Goal: Information Seeking & Learning: Learn about a topic

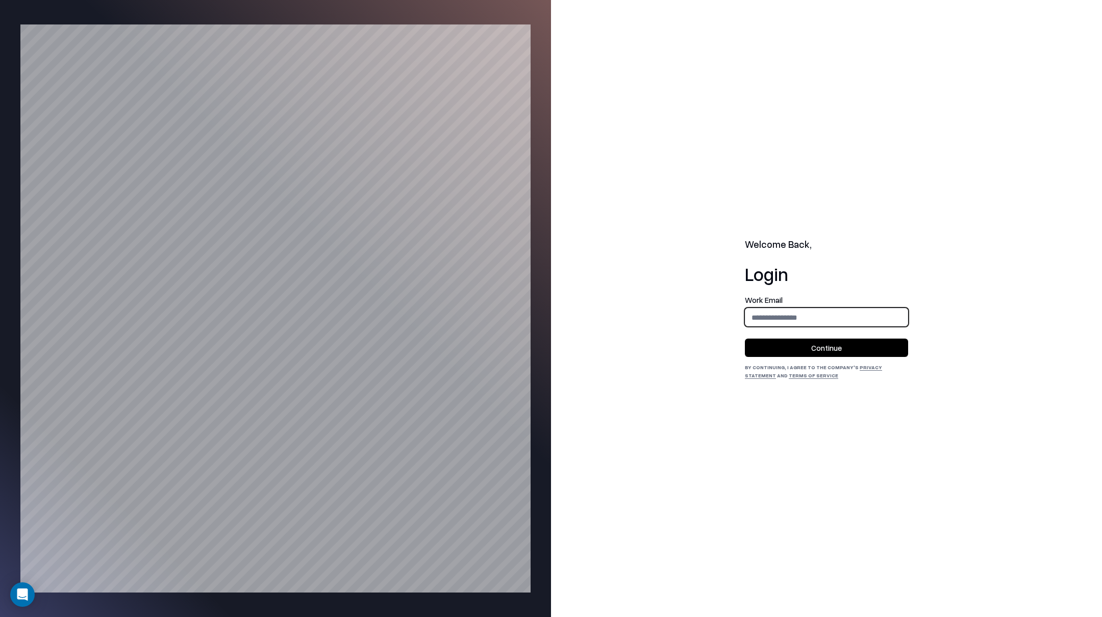
click at [876, 322] on input "email" at bounding box center [826, 317] width 162 height 19
type input "**********"
click at [859, 347] on button "Continue" at bounding box center [826, 348] width 163 height 18
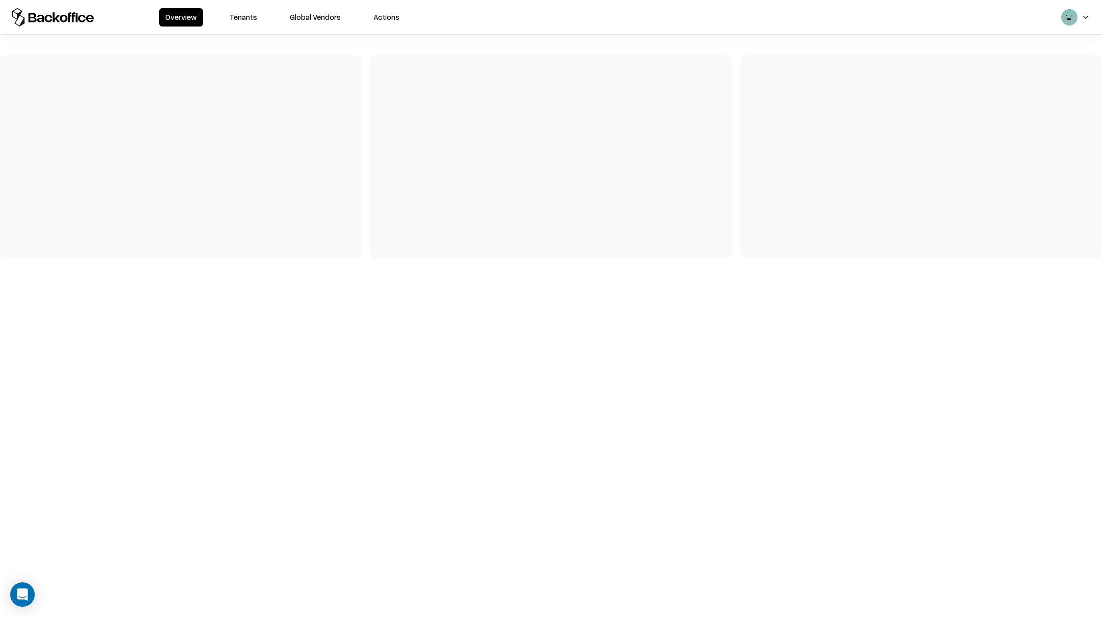
click at [243, 10] on button "Tenants" at bounding box center [243, 17] width 40 height 18
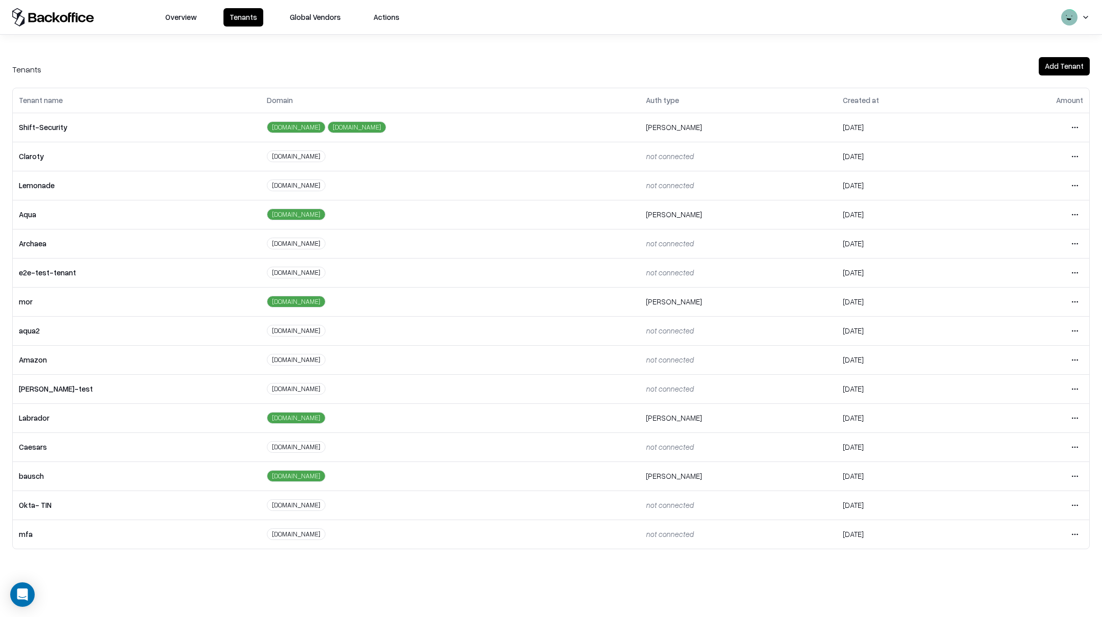
drag, startPoint x: 1087, startPoint y: 447, endPoint x: 1078, endPoint y: 449, distance: 8.9
click at [1087, 447] on td "Open menu" at bounding box center [1032, 447] width 113 height 29
click at [1077, 450] on html "Overview Tenants Global Vendors Actions Tenants Add Tenant Tenant name Domain A…" at bounding box center [551, 308] width 1102 height 617
click at [1010, 534] on div "Login to tenant" at bounding box center [1032, 534] width 110 height 20
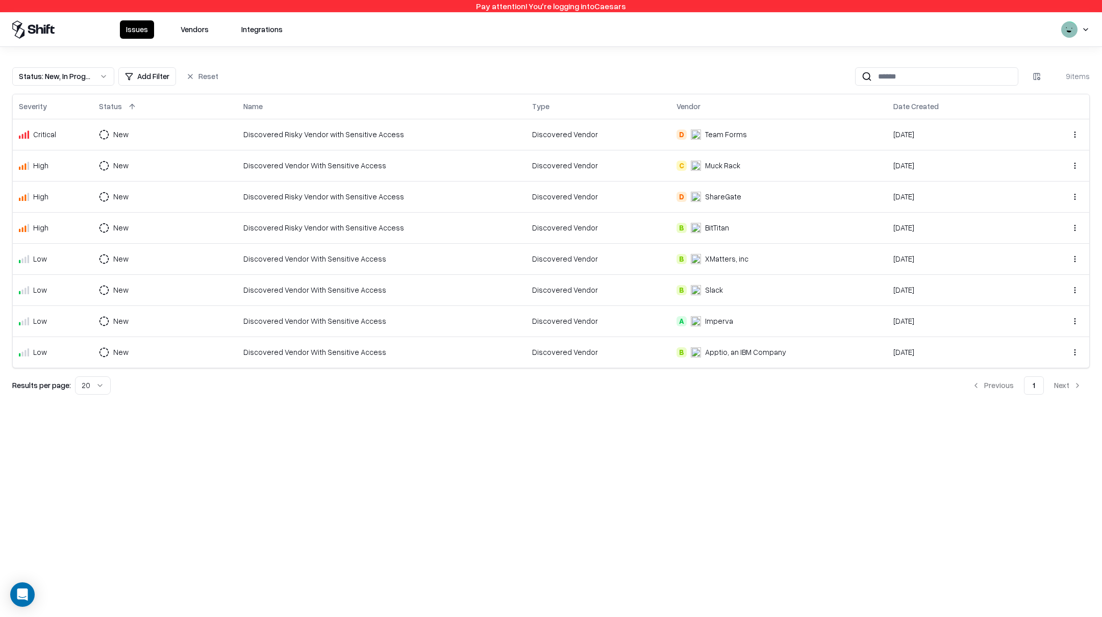
click at [200, 24] on button "Vendors" at bounding box center [195, 29] width 40 height 18
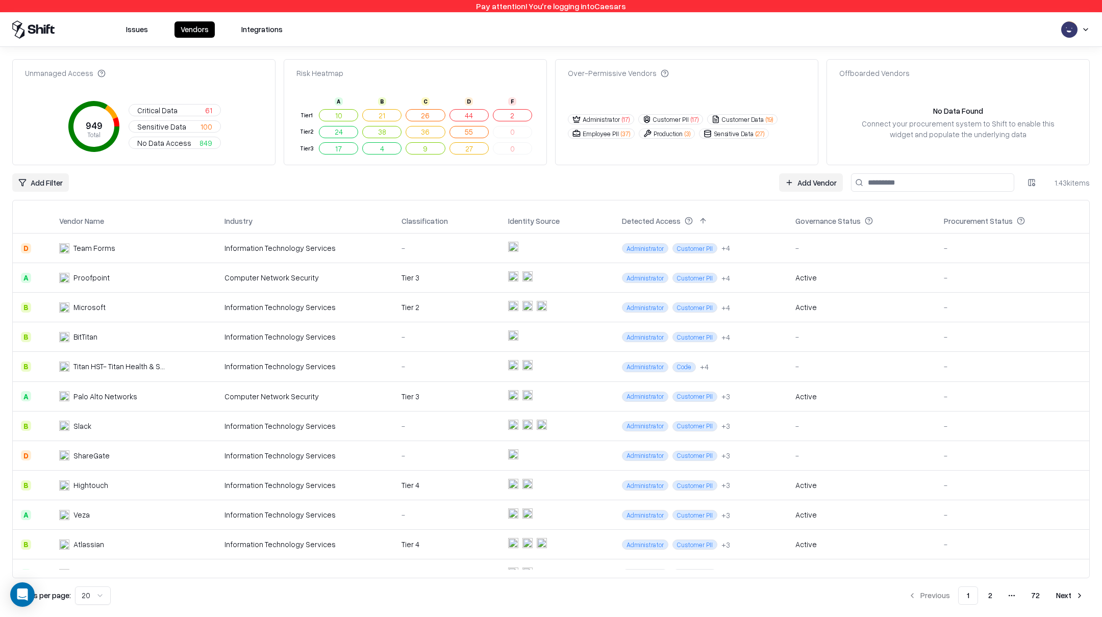
click at [260, 21] on button "Integrations" at bounding box center [262, 29] width 54 height 16
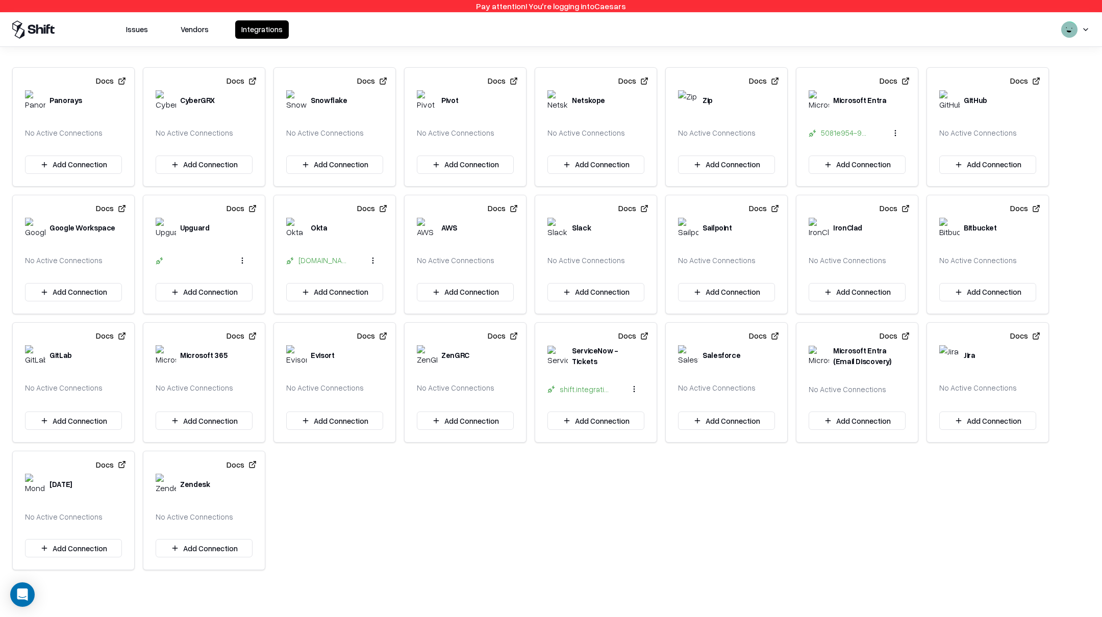
click at [207, 26] on button "Vendors" at bounding box center [195, 29] width 40 height 18
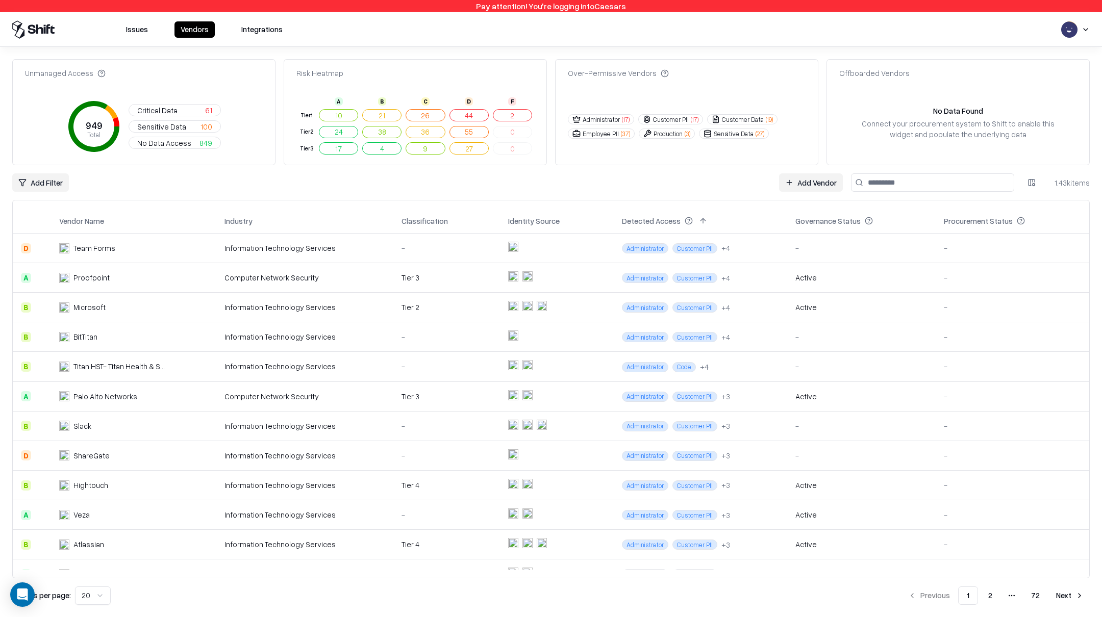
click at [879, 184] on input at bounding box center [932, 182] width 163 height 18
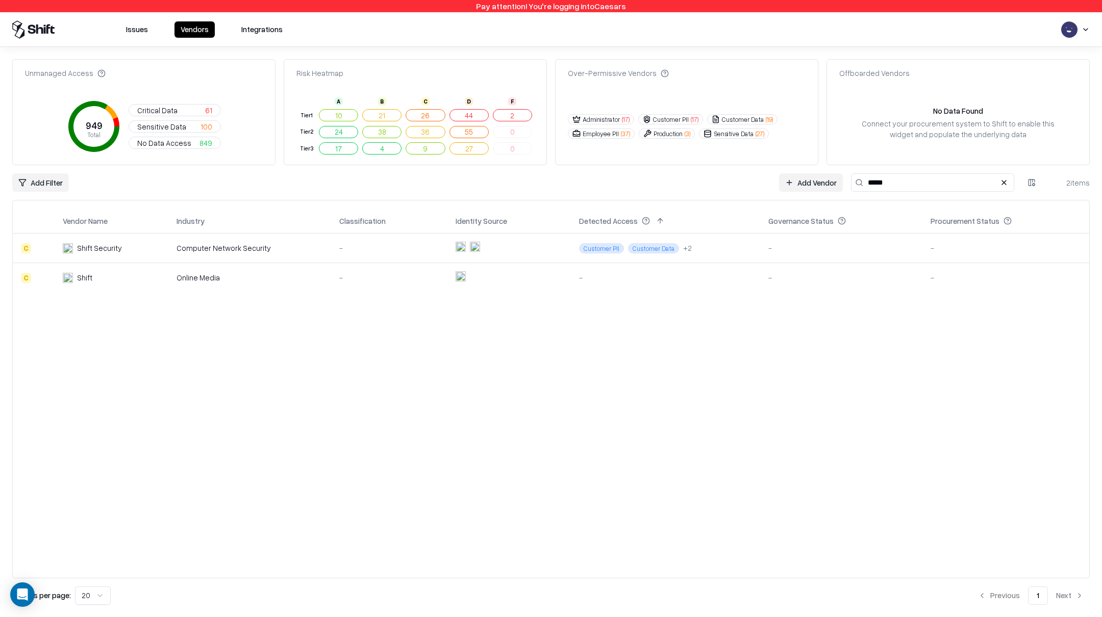
type input "*****"
click at [307, 250] on div "Computer Network Security" at bounding box center [250, 248] width 146 height 11
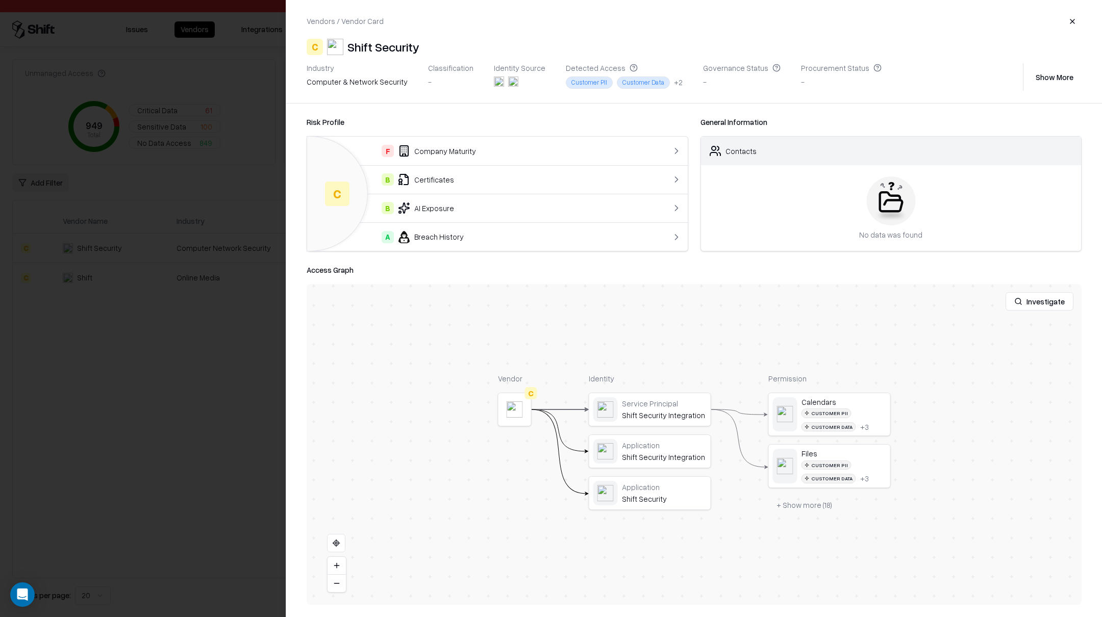
click at [424, 180] on div "B Certificates" at bounding box center [475, 179] width 321 height 12
click at [325, 119] on link "Risk Profile" at bounding box center [326, 122] width 38 height 11
click at [480, 216] on td "B AI Exposure" at bounding box center [476, 208] width 338 height 29
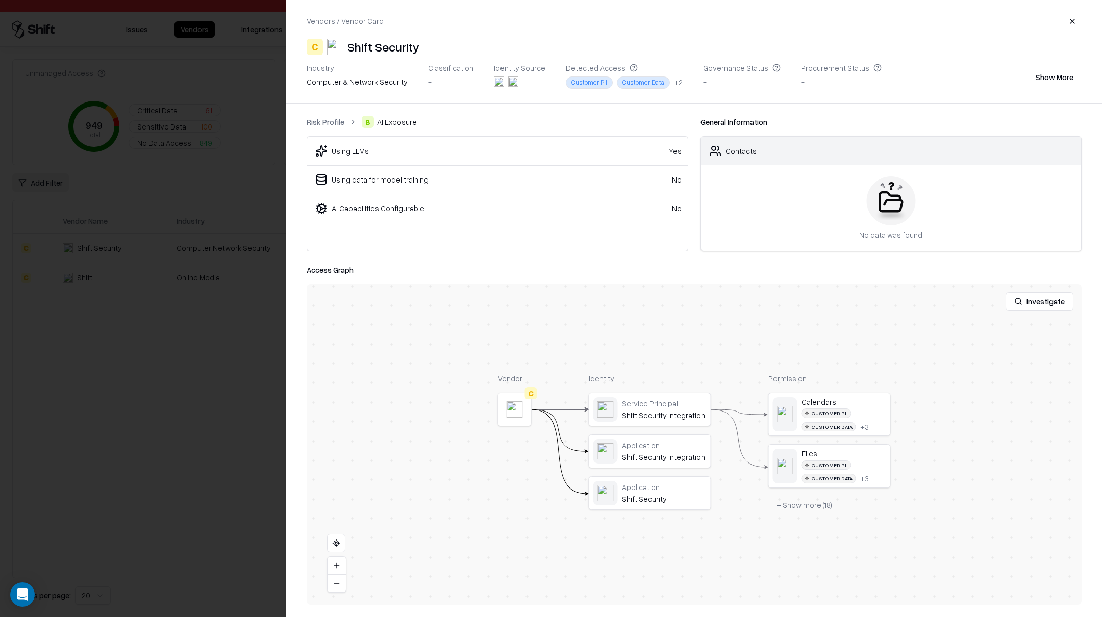
click at [1066, 26] on button "button" at bounding box center [1072, 21] width 18 height 18
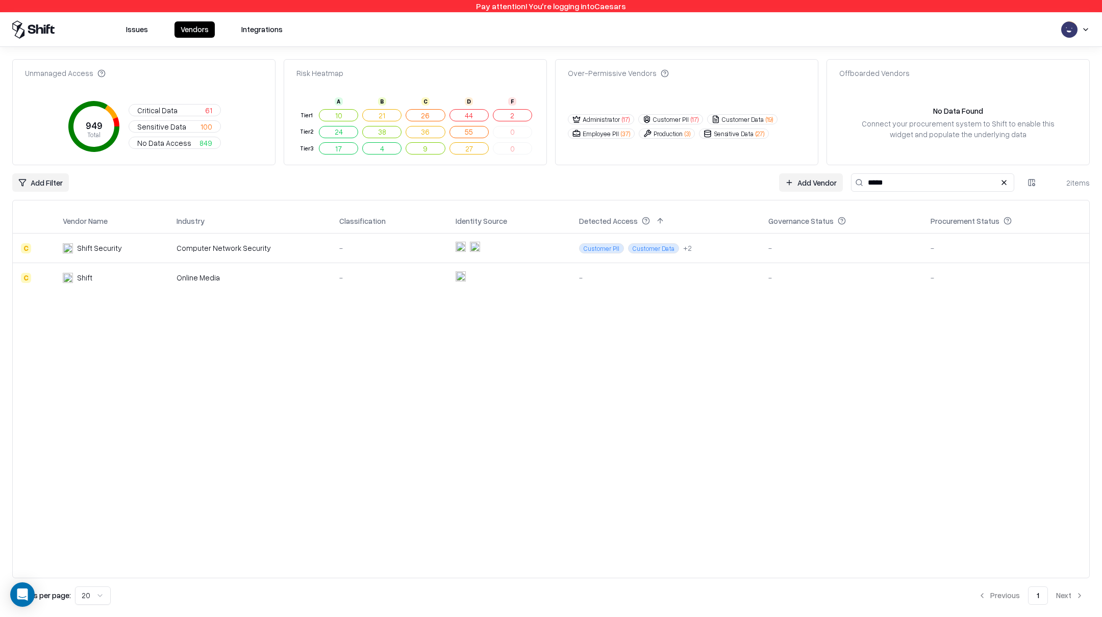
click at [385, 242] on td "-" at bounding box center [389, 248] width 116 height 30
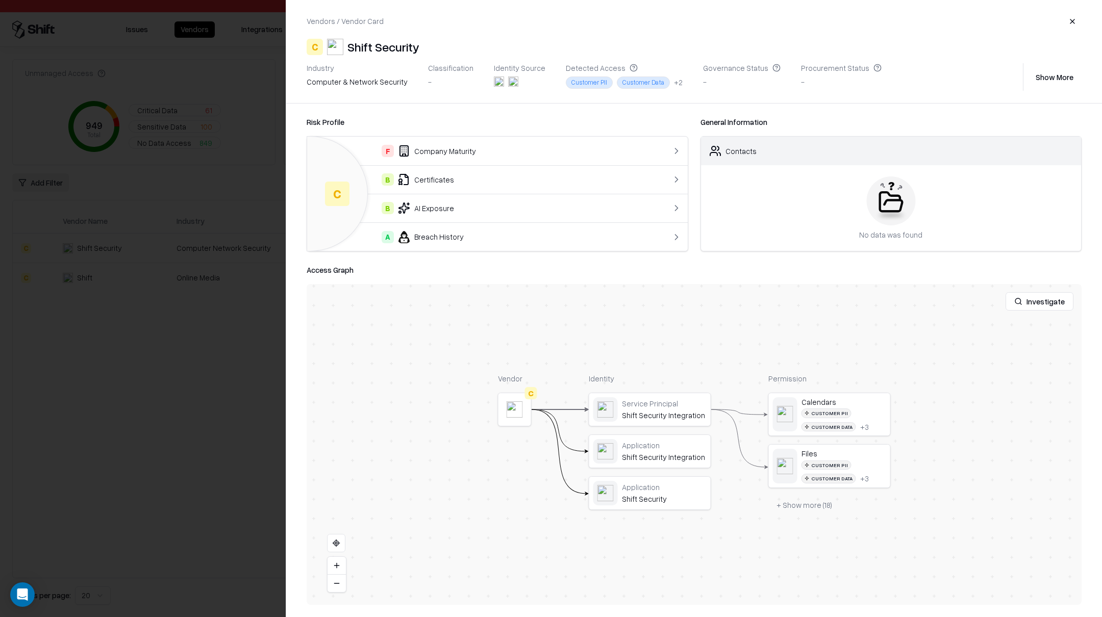
click at [0, 0] on button at bounding box center [0, 0] width 0 height 0
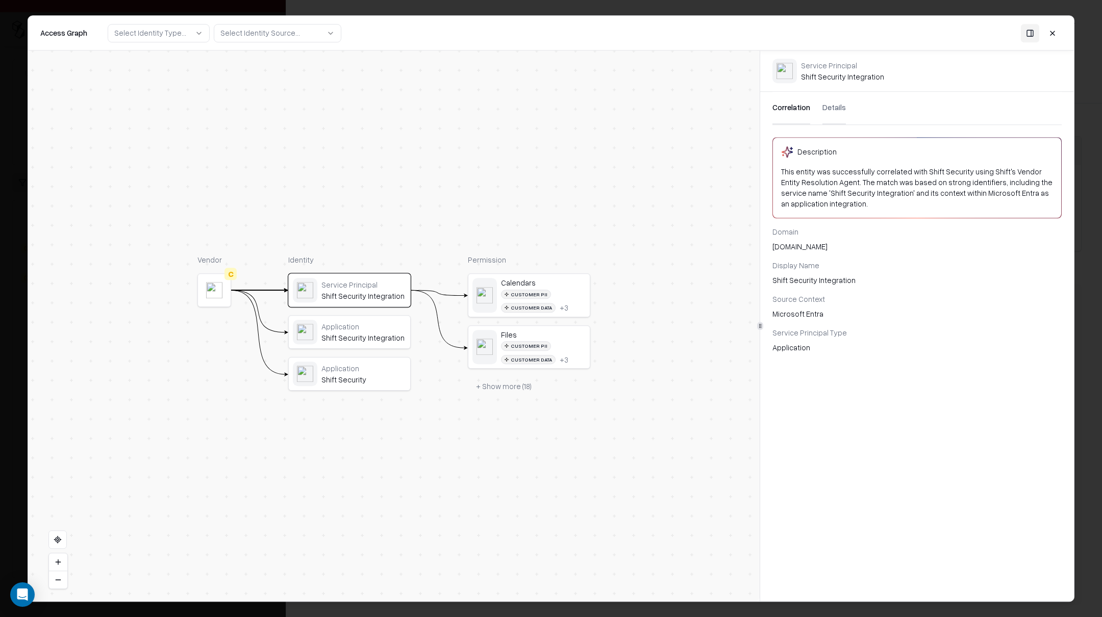
click at [842, 113] on button "Details" at bounding box center [834, 108] width 23 height 33
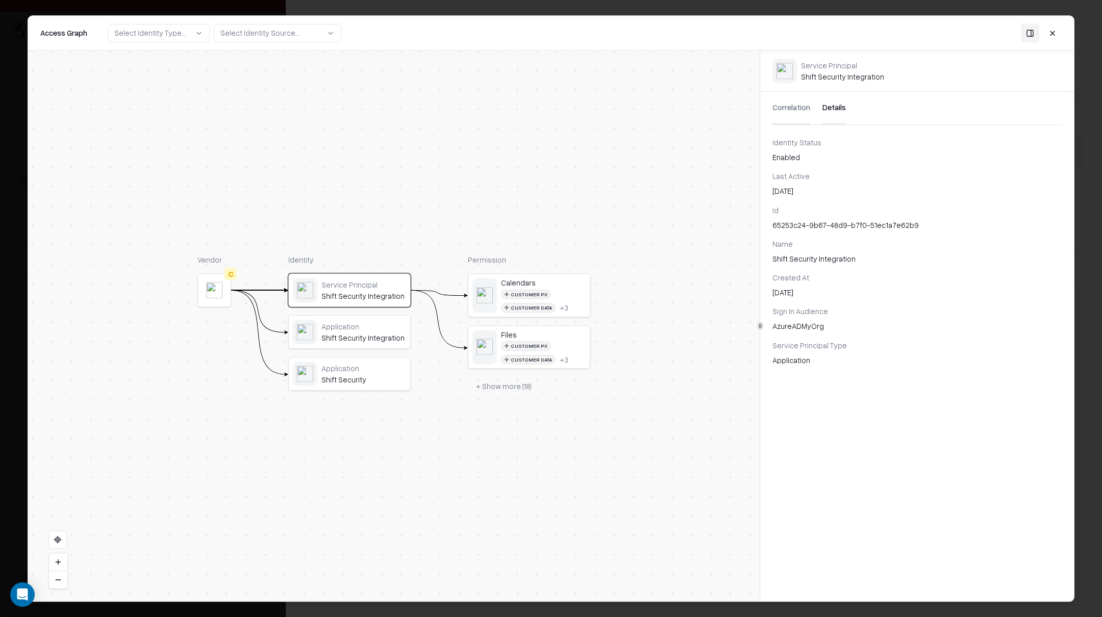
click at [840, 108] on button "Details" at bounding box center [834, 108] width 23 height 33
click at [835, 109] on button "Details" at bounding box center [834, 108] width 23 height 33
drag, startPoint x: 840, startPoint y: 109, endPoint x: 801, endPoint y: 106, distance: 38.9
click at [839, 109] on button "Details" at bounding box center [834, 108] width 23 height 33
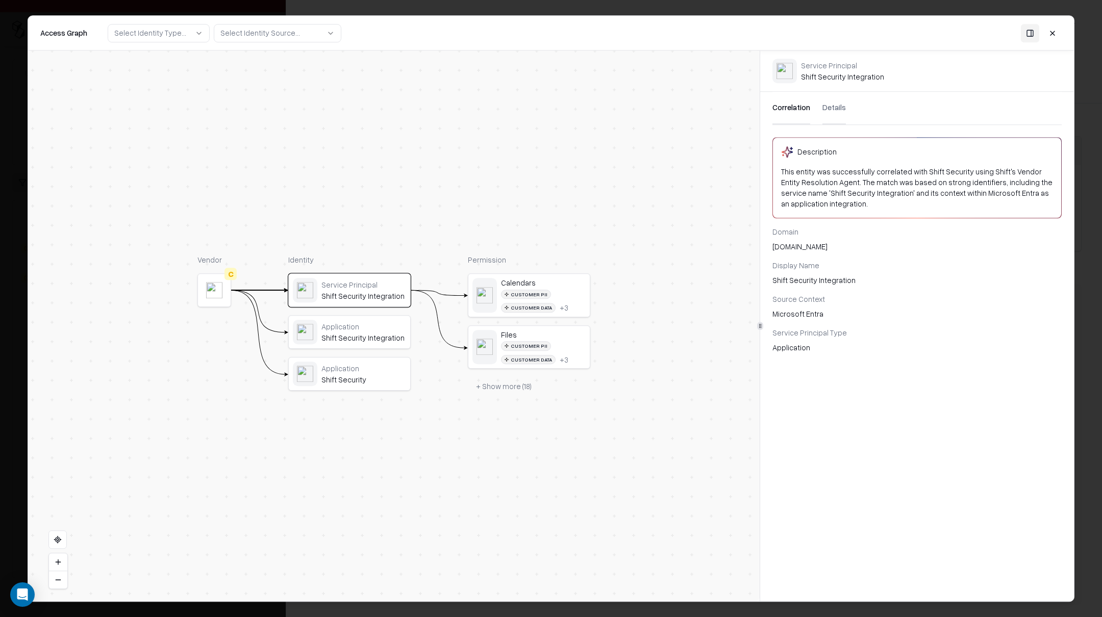
click at [794, 105] on button "Correlation" at bounding box center [792, 108] width 38 height 33
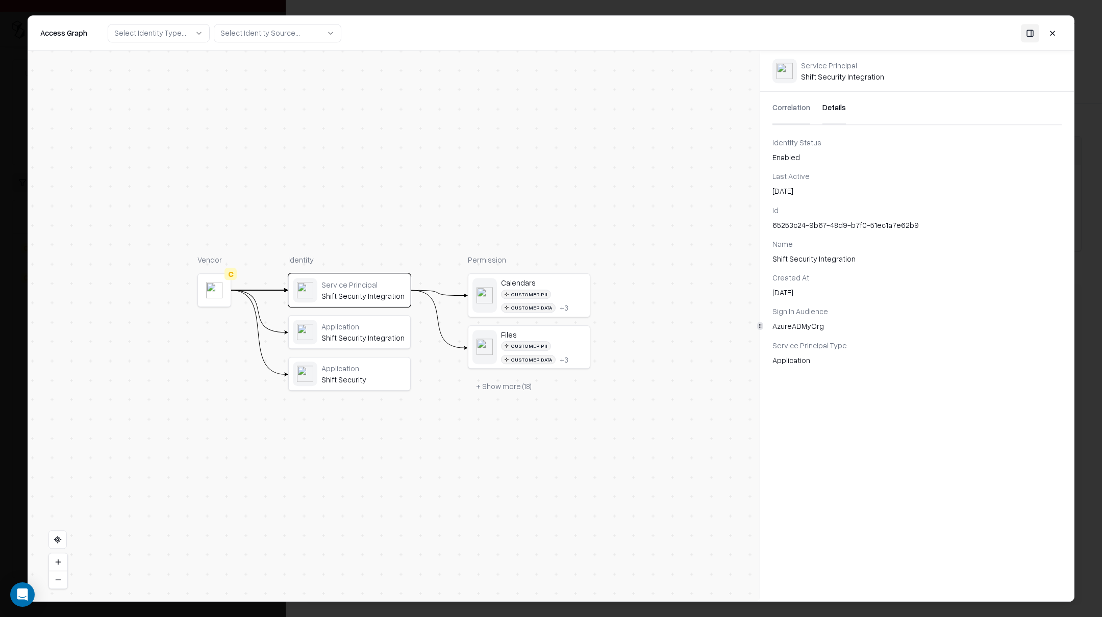
click at [829, 107] on button "Details" at bounding box center [834, 108] width 23 height 33
click at [512, 388] on button "+ Show more ( 18 )" at bounding box center [504, 386] width 72 height 18
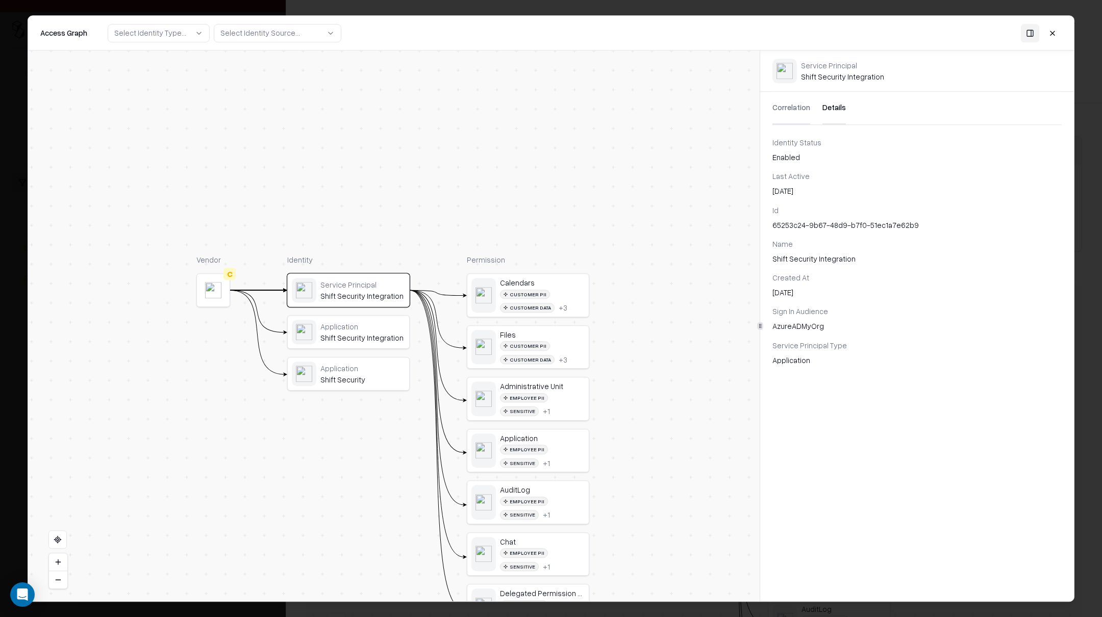
click at [573, 300] on div "Customer PII Customer Data + 3" at bounding box center [542, 301] width 85 height 23
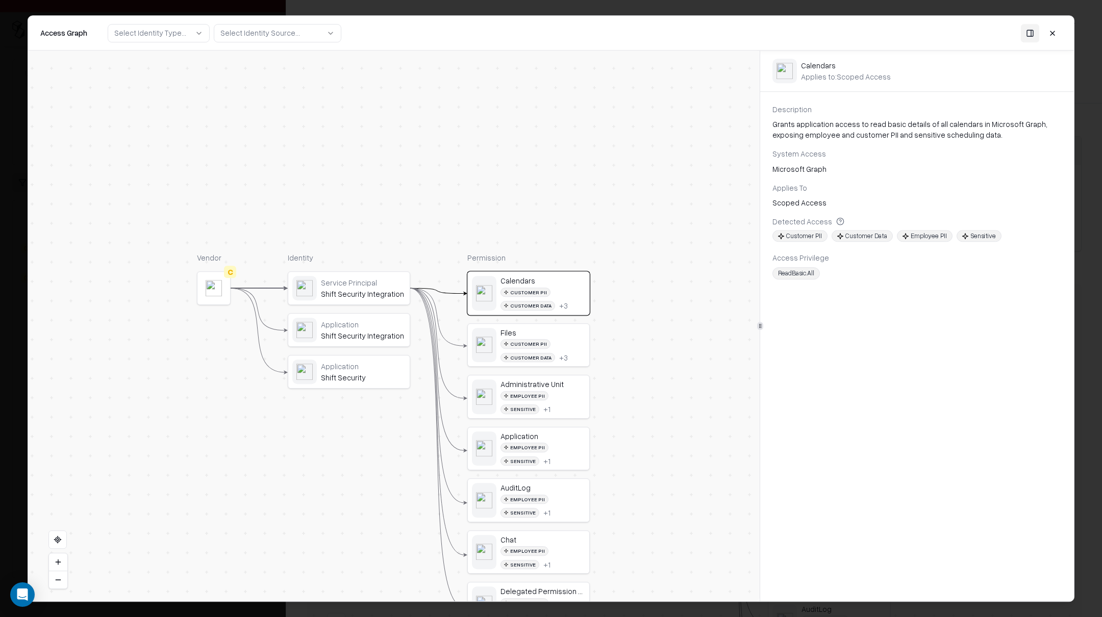
click at [579, 346] on div "Customer PII Customer Data + 3" at bounding box center [543, 350] width 85 height 23
click at [583, 384] on div "Administrative Unit" at bounding box center [543, 384] width 85 height 9
click at [567, 462] on div "Employee PII Sensitive + 1" at bounding box center [543, 454] width 85 height 23
click at [576, 492] on div "AuditLog" at bounding box center [543, 487] width 85 height 9
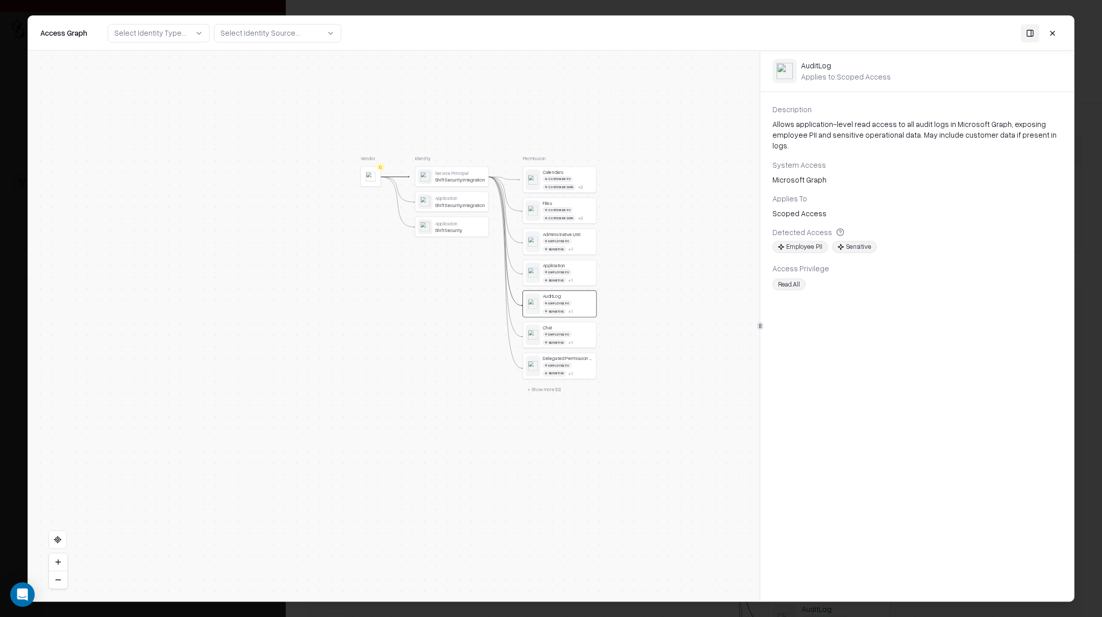
drag, startPoint x: 639, startPoint y: 468, endPoint x: 651, endPoint y: 279, distance: 189.2
click at [651, 279] on div "Vendor C Identity Service Principal Shift Security Integration Application Shif…" at bounding box center [394, 326] width 732 height 551
click at [543, 389] on button "+ Show more ( 13 )" at bounding box center [544, 389] width 43 height 11
click at [575, 391] on div "Directory" at bounding box center [567, 390] width 51 height 6
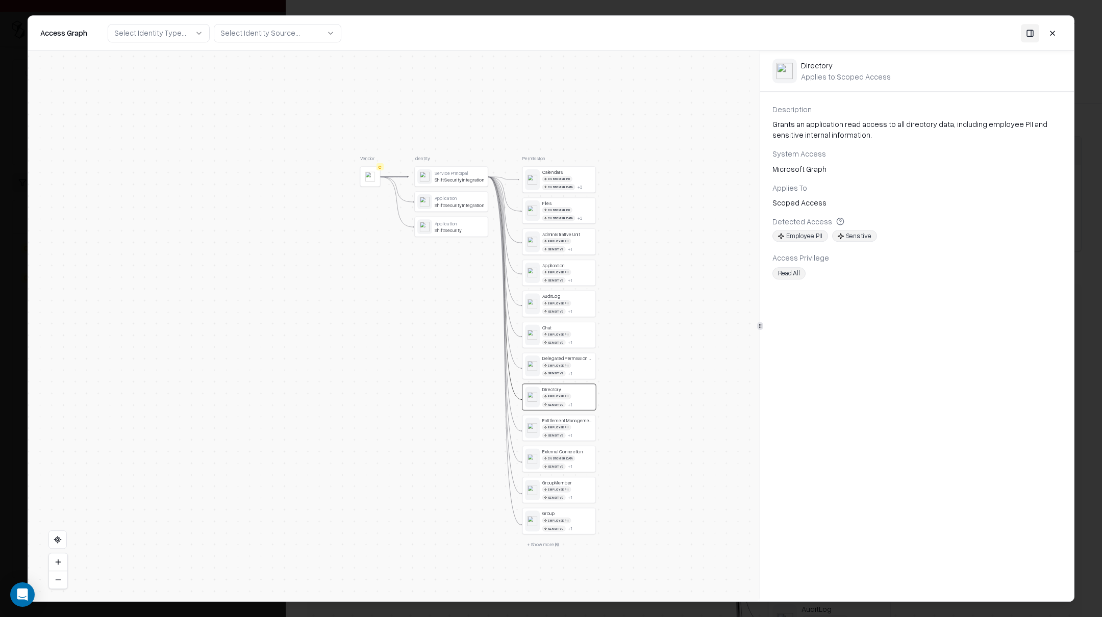
click at [580, 439] on div "Employee PII Sensitive + 1" at bounding box center [567, 432] width 51 height 14
click at [588, 455] on div "External Connection" at bounding box center [567, 452] width 51 height 6
click at [591, 185] on div "Customer PII Customer Data + 3" at bounding box center [567, 183] width 51 height 14
click at [450, 177] on div "Service Principal Shift Security Integration" at bounding box center [460, 176] width 51 height 13
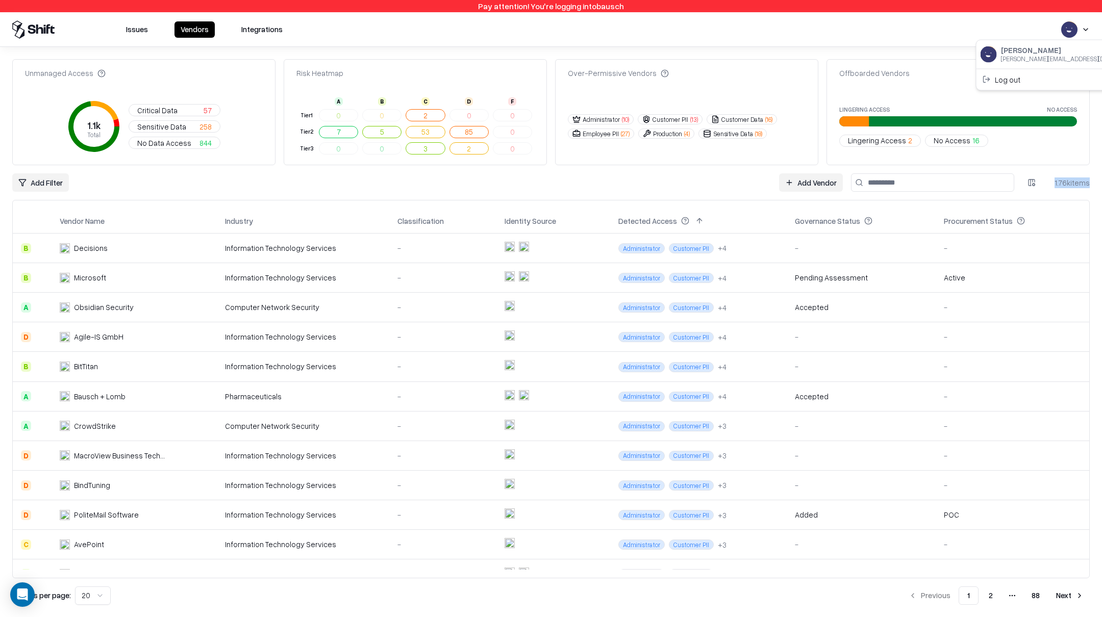
click at [1074, 32] on html "Pay attention! You're logging into bausch Issues Vendors Integrations Unmanaged…" at bounding box center [551, 308] width 1102 height 617
click at [132, 23] on html "Pay attention! You're logging into bausch Issues Vendors Integrations Unmanaged…" at bounding box center [551, 308] width 1102 height 617
click at [134, 25] on button "Issues" at bounding box center [137, 29] width 34 height 16
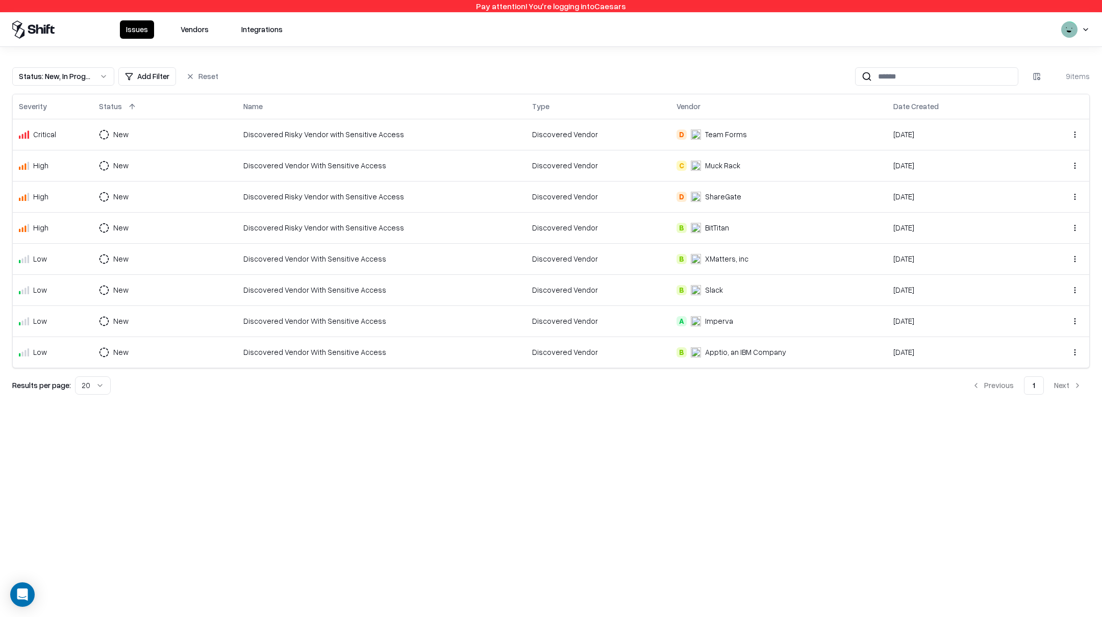
click at [454, 153] on td "Discovered Vendor With Sensitive Access" at bounding box center [381, 165] width 289 height 31
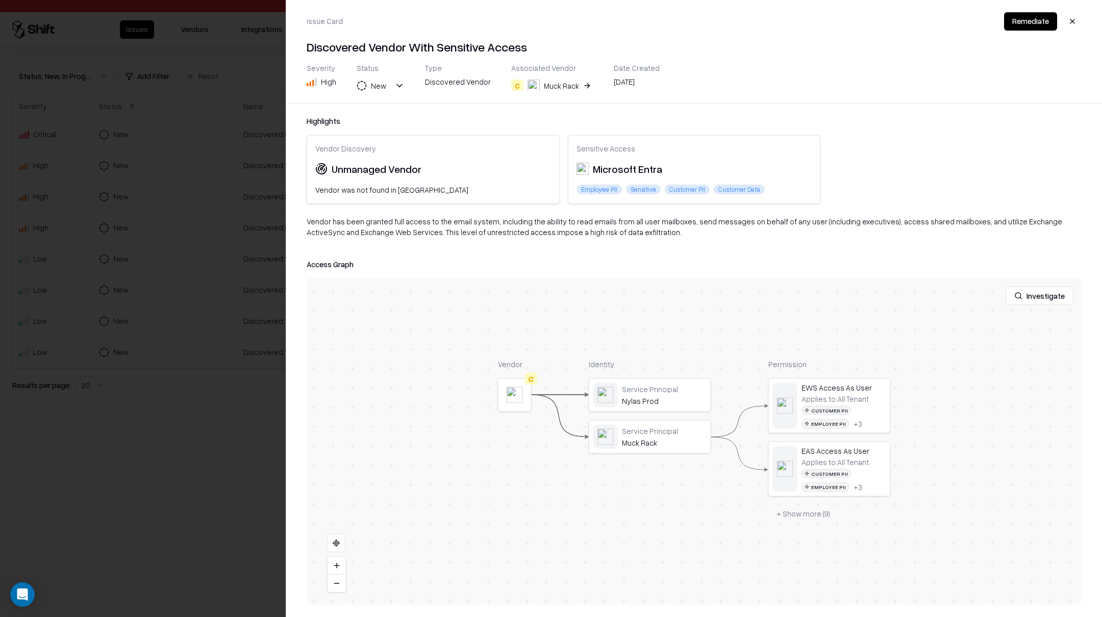
click at [0, 0] on button at bounding box center [0, 0] width 0 height 0
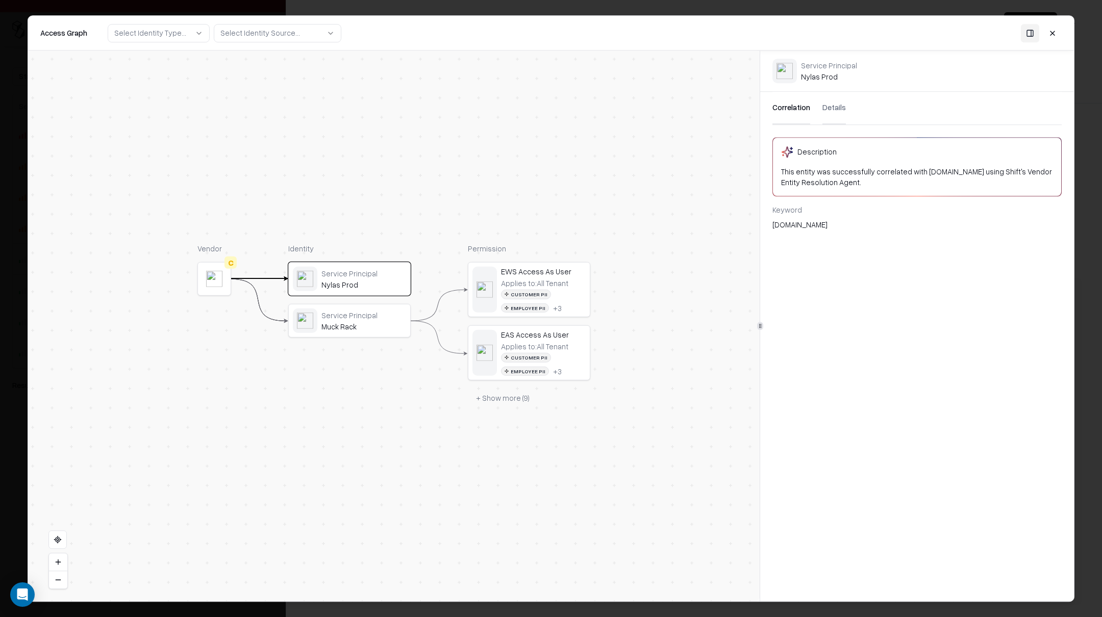
click at [830, 103] on button "Details" at bounding box center [834, 108] width 23 height 33
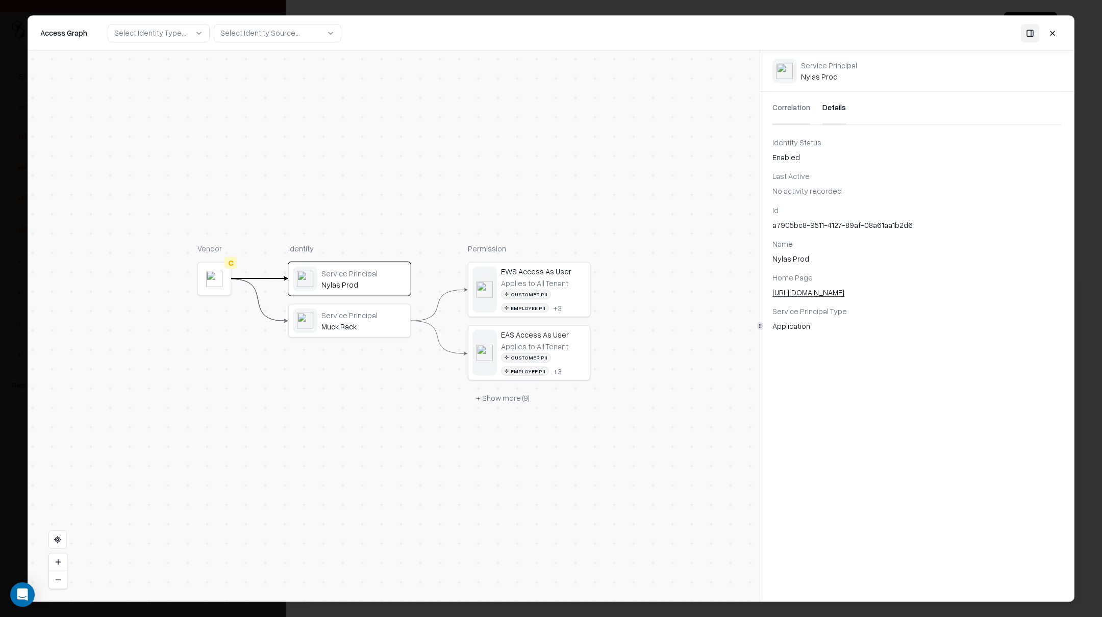
click at [780, 261] on div "Nylas Prod" at bounding box center [917, 259] width 289 height 11
copy div "Nylas Prod"
